Goal: Navigation & Orientation: Go to known website

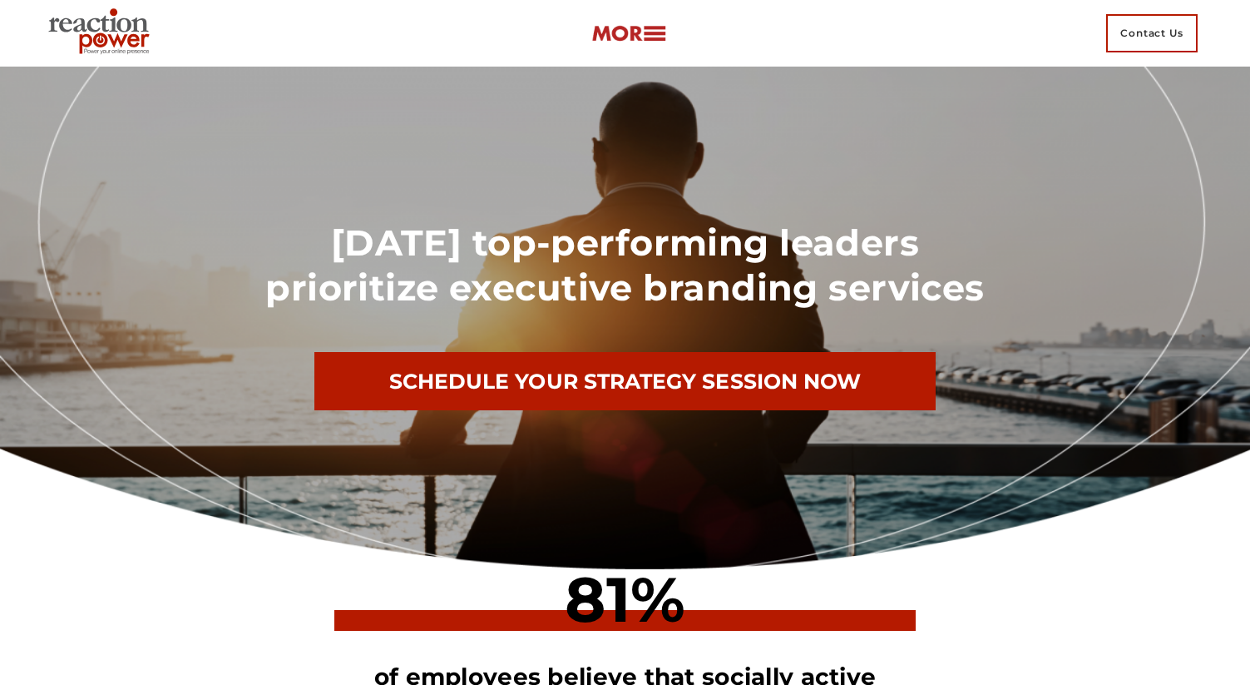
click at [95, 29] on img at bounding box center [102, 33] width 121 height 60
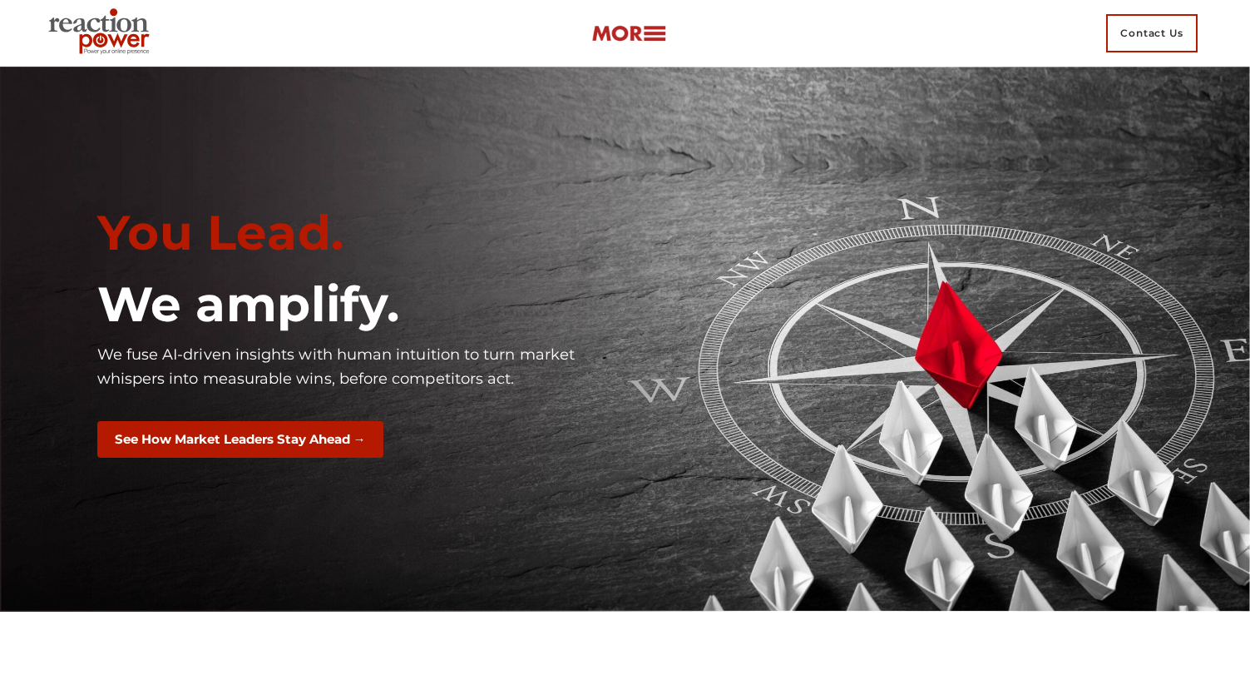
click at [655, 33] on img at bounding box center [628, 33] width 75 height 19
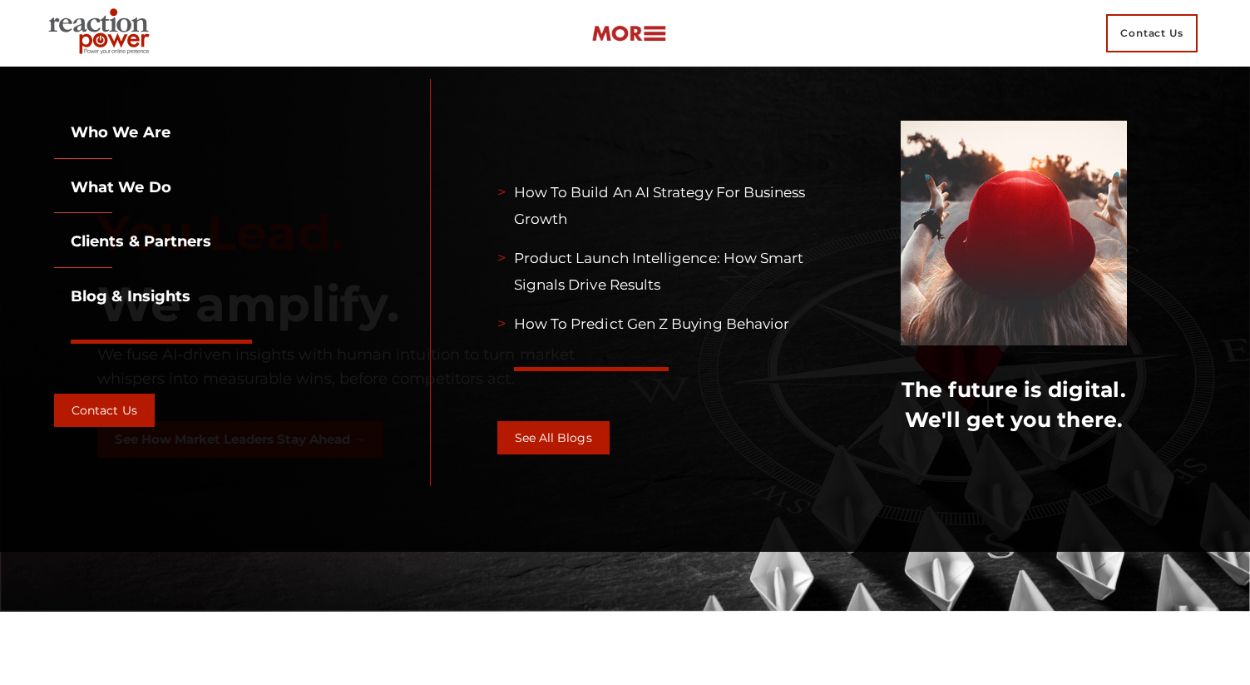
click at [314, 662] on div at bounding box center [625, 661] width 1056 height 42
click at [657, 39] on img at bounding box center [628, 33] width 75 height 19
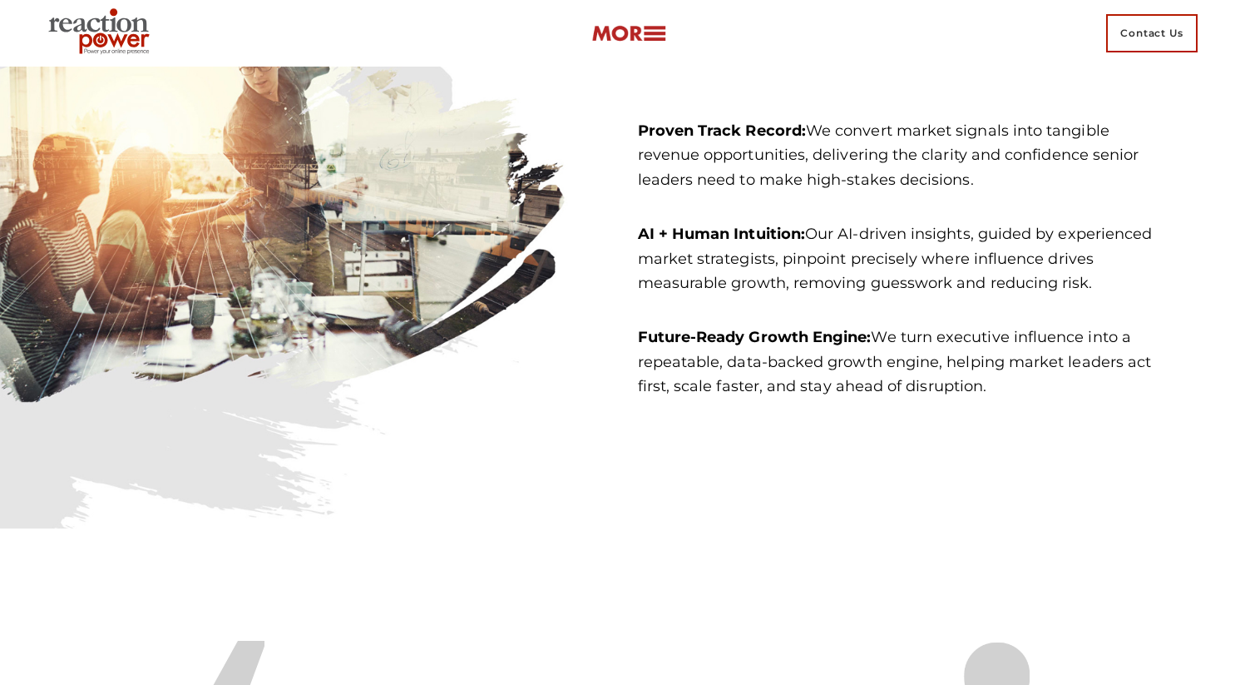
scroll to position [3339, 0]
